Goal: Task Accomplishment & Management: Manage account settings

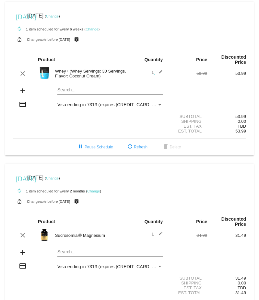
scroll to position [19, 0]
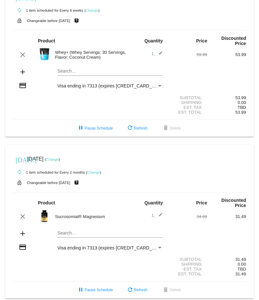
click at [90, 11] on link "Change" at bounding box center [91, 10] width 13 height 4
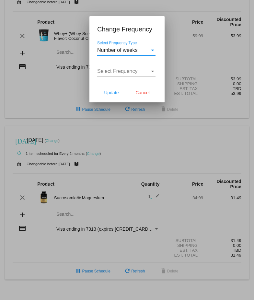
click at [151, 50] on div "Select Frequency Type" at bounding box center [152, 51] width 3 height 2
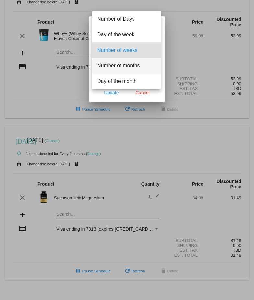
click at [133, 65] on span "Number of months" at bounding box center [126, 66] width 58 height 16
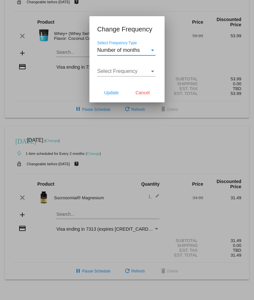
click at [152, 71] on div "Select Frequency" at bounding box center [152, 72] width 3 height 2
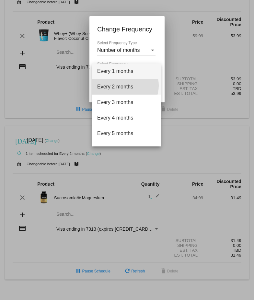
click at [125, 85] on span "Every 2 months" at bounding box center [126, 87] width 58 height 16
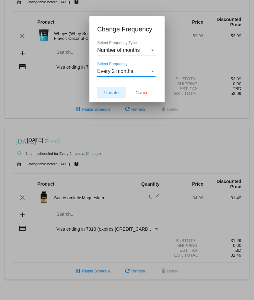
click at [108, 90] on span "Update" at bounding box center [111, 92] width 15 height 5
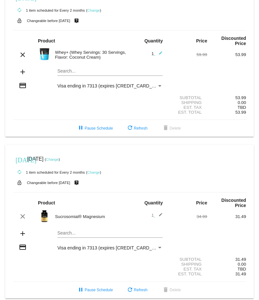
scroll to position [0, 0]
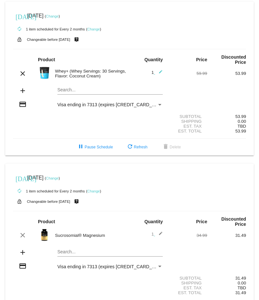
click at [59, 15] on link "Change" at bounding box center [52, 16] width 13 height 4
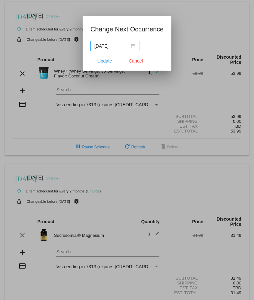
click at [134, 47] on div "[DATE]" at bounding box center [114, 45] width 41 height 7
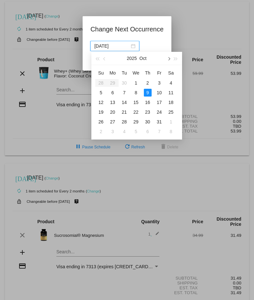
click at [168, 60] on button "button" at bounding box center [168, 58] width 7 height 13
click at [158, 92] on div "7" at bounding box center [159, 93] width 8 height 8
type input "[DATE]"
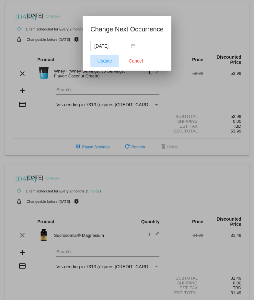
click at [106, 59] on span "Update" at bounding box center [104, 60] width 15 height 5
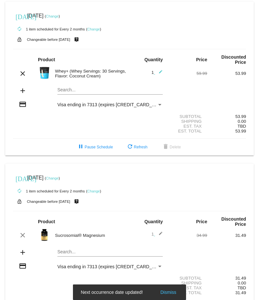
scroll to position [19, 0]
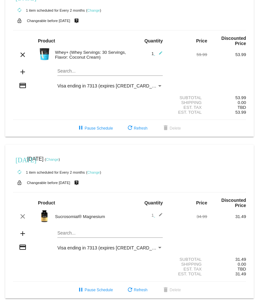
click at [59, 157] on link "Change" at bounding box center [52, 159] width 13 height 4
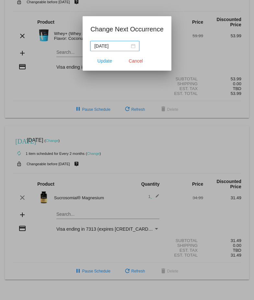
click at [135, 47] on div "[DATE]" at bounding box center [114, 45] width 41 height 7
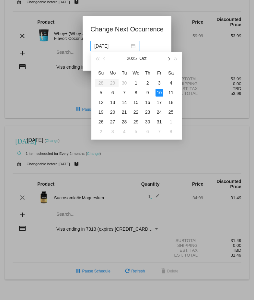
click at [170, 59] on span "button" at bounding box center [168, 58] width 3 height 3
click at [161, 92] on div "7" at bounding box center [159, 93] width 8 height 8
type input "[DATE]"
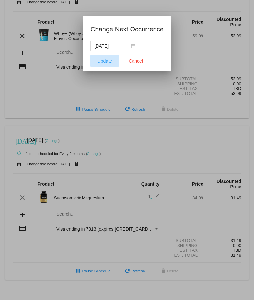
click at [105, 61] on span "Update" at bounding box center [104, 60] width 15 height 5
